Goal: Task Accomplishment & Management: Use online tool/utility

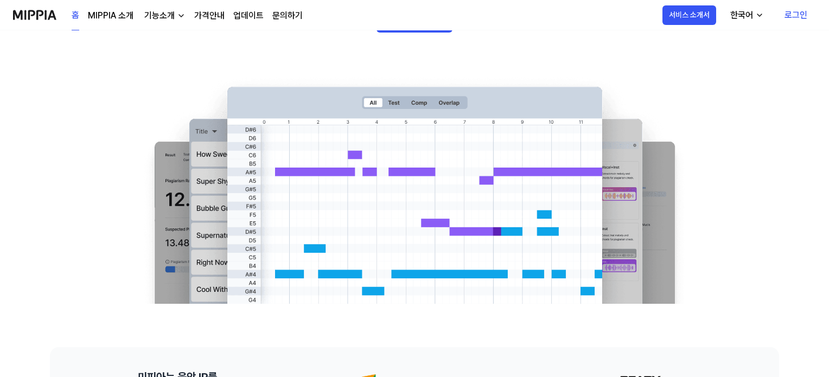
scroll to position [109, 0]
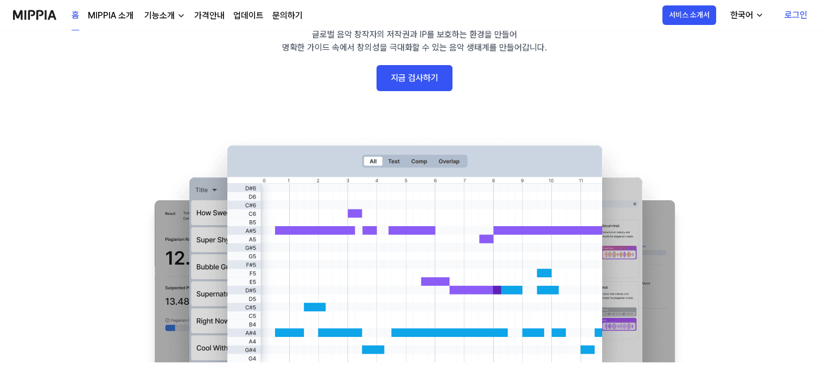
click at [439, 86] on link "지금 검사하기" at bounding box center [414, 78] width 76 height 26
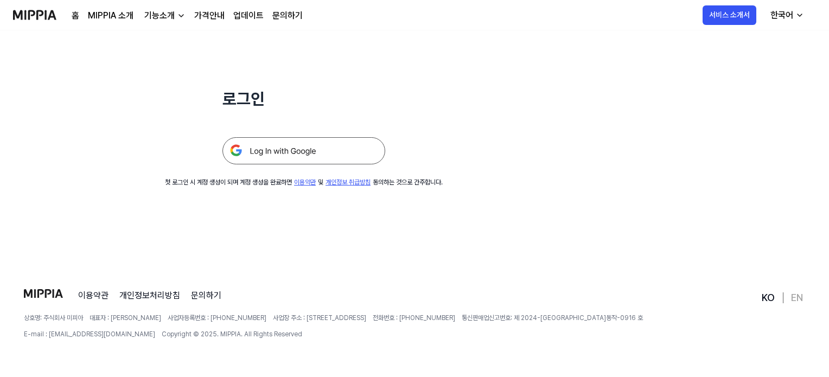
scroll to position [104, 0]
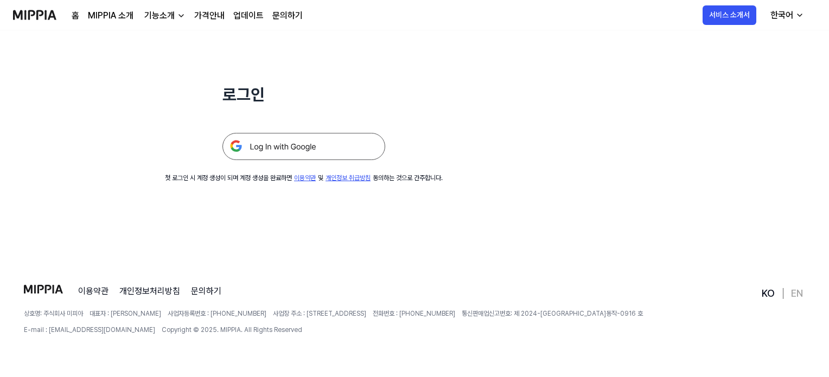
click at [269, 146] on img at bounding box center [303, 146] width 163 height 27
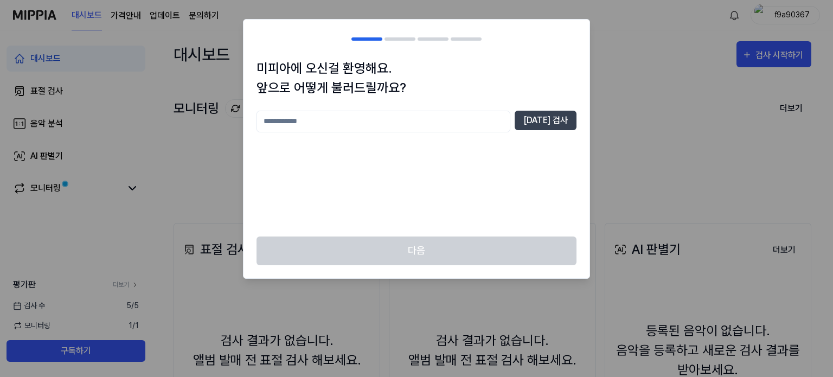
click at [327, 118] on input "text" at bounding box center [384, 122] width 254 height 22
click at [566, 121] on button "[DATE] 검사" at bounding box center [546, 121] width 62 height 20
click at [398, 129] on input "****" at bounding box center [384, 122] width 254 height 22
type input "*****"
click at [536, 123] on button "[DATE] 검사" at bounding box center [546, 121] width 62 height 20
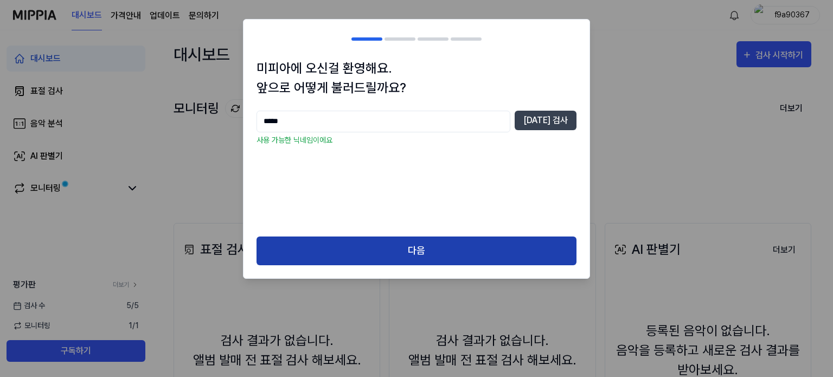
click at [458, 239] on button "다음" at bounding box center [417, 251] width 320 height 29
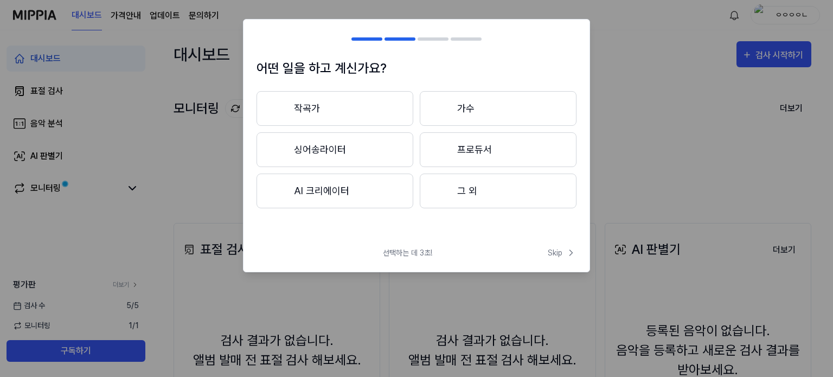
click at [380, 101] on button "작곡가" at bounding box center [335, 108] width 157 height 35
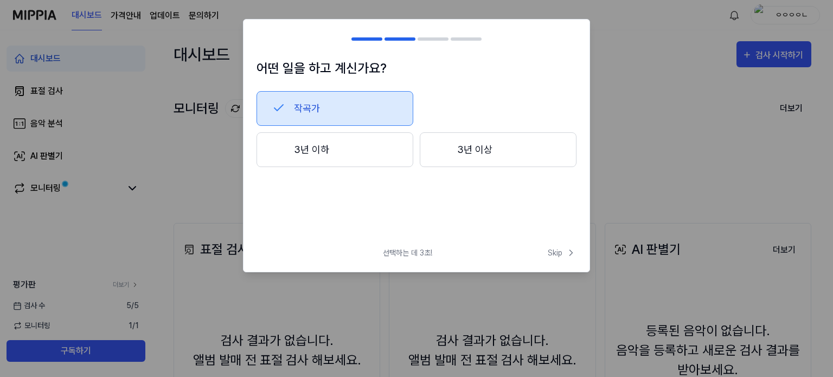
click at [430, 150] on button "3년 이상" at bounding box center [498, 149] width 157 height 35
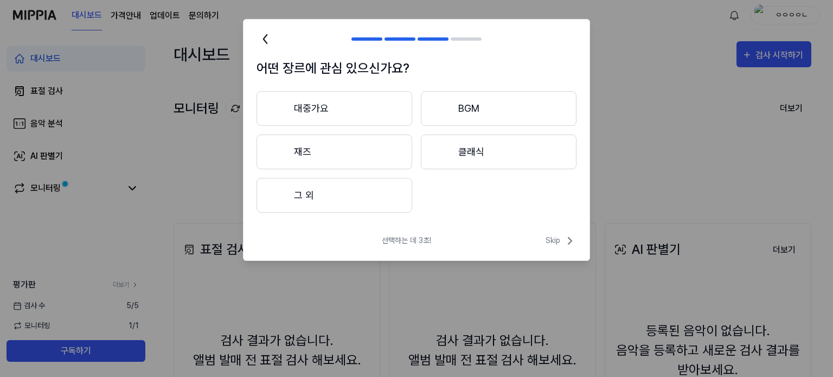
click at [297, 95] on button "대중가요" at bounding box center [335, 108] width 156 height 35
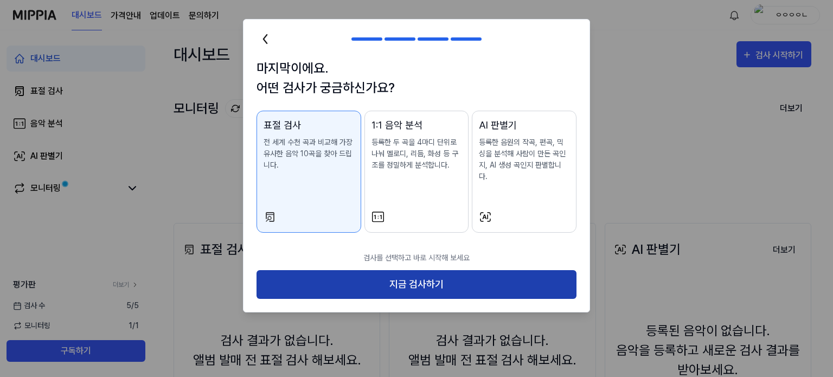
click at [444, 279] on button "지금 검사하기" at bounding box center [417, 284] width 320 height 29
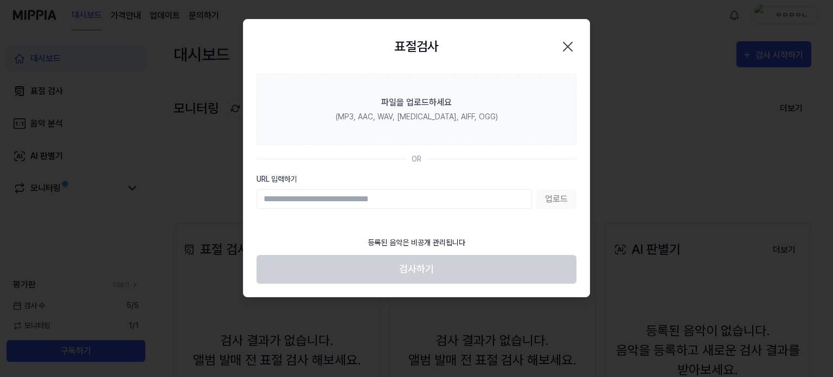
click at [572, 38] on icon "button" at bounding box center [567, 46] width 17 height 17
